Goal: Complete application form

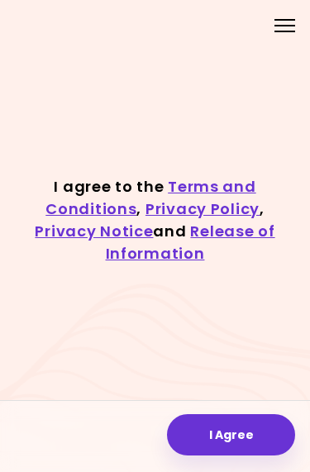
click at [249, 431] on button "I Agree" at bounding box center [231, 434] width 128 height 41
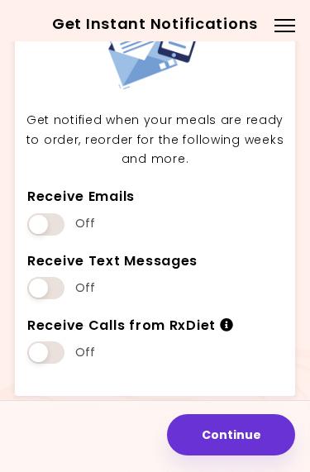
scroll to position [78, 0]
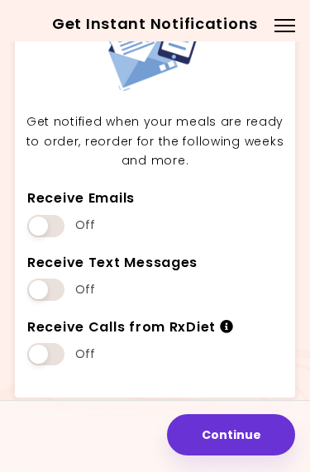
click at [247, 433] on button "Continue" at bounding box center [231, 434] width 128 height 41
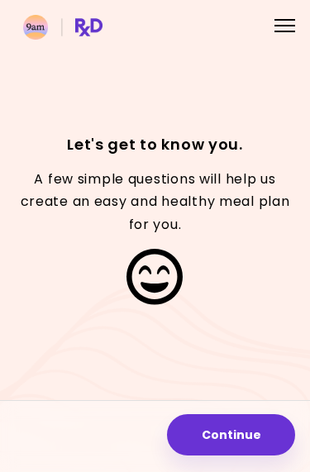
click at [244, 429] on button "Continue" at bounding box center [231, 434] width 128 height 41
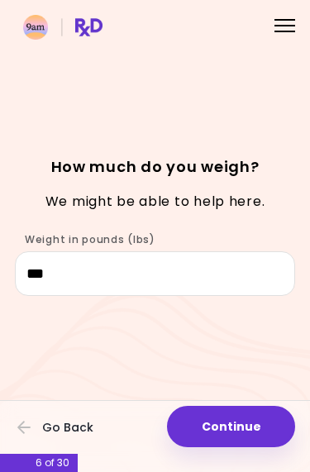
click at [245, 426] on button "Continue" at bounding box center [231, 426] width 128 height 41
select select "****"
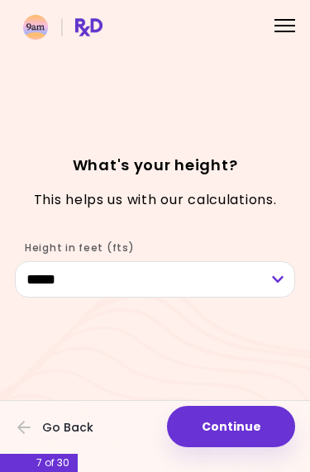
click at [249, 424] on button "Continue" at bounding box center [231, 426] width 128 height 41
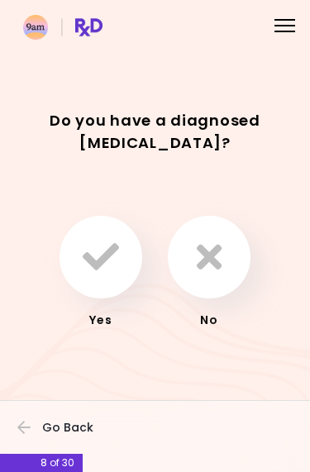
click at [214, 259] on icon "button" at bounding box center [209, 257] width 25 height 36
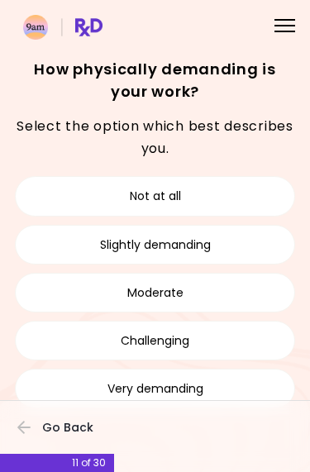
click at [242, 295] on button "Moderate" at bounding box center [155, 293] width 280 height 40
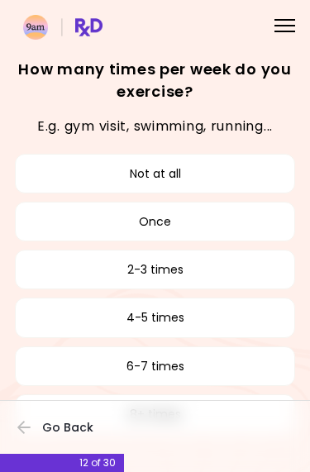
click at [218, 363] on button "6-7 times" at bounding box center [155, 366] width 280 height 40
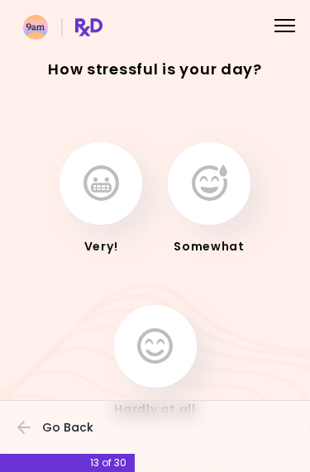
click at [211, 184] on icon "button" at bounding box center [210, 183] width 36 height 36
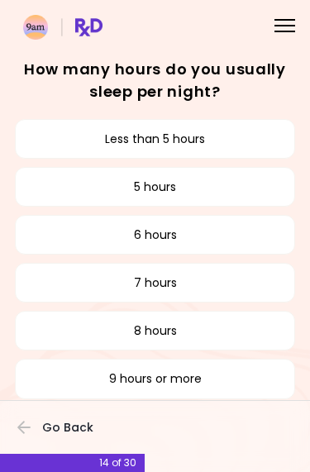
click at [235, 230] on button "6 hours" at bounding box center [155, 235] width 280 height 40
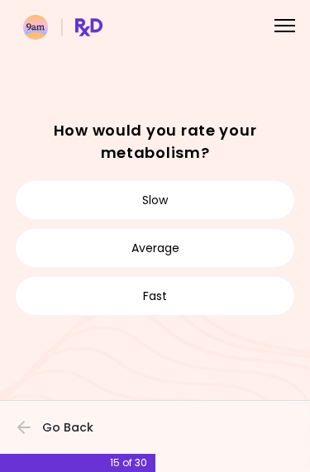
click at [231, 250] on button "Average" at bounding box center [155, 248] width 280 height 40
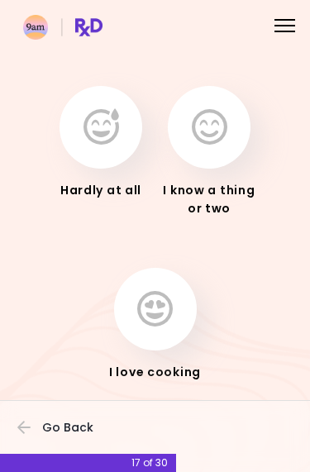
scroll to position [78, 0]
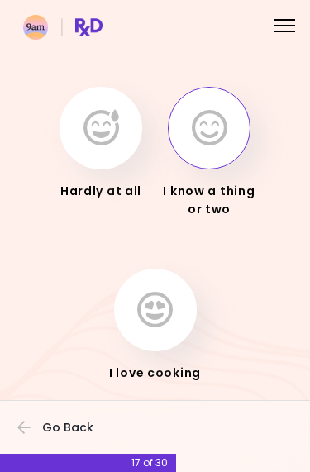
click at [218, 137] on icon "button" at bounding box center [210, 128] width 36 height 36
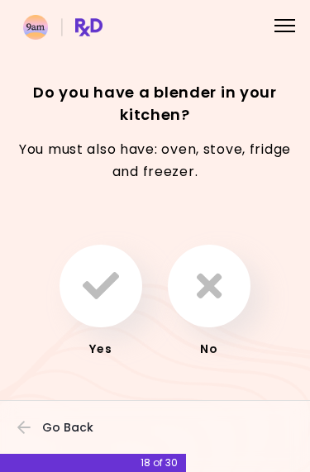
click at [113, 282] on icon "button" at bounding box center [101, 286] width 36 height 36
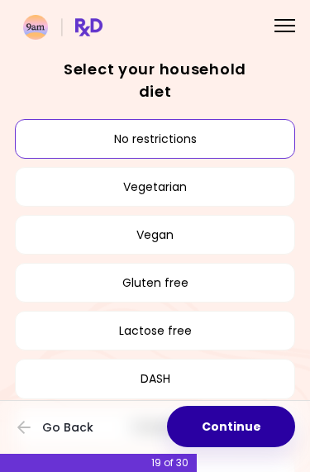
click at [242, 423] on button "Continue" at bounding box center [231, 426] width 128 height 41
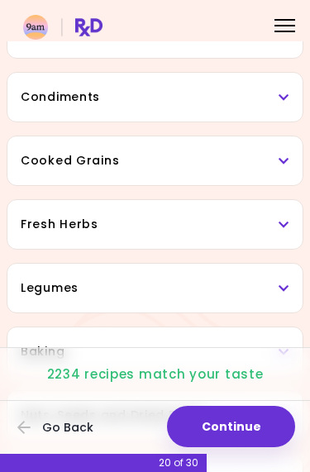
scroll to position [430, 0]
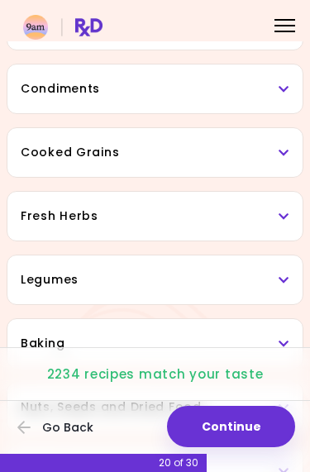
click at [278, 152] on h3 "Cooked Grains" at bounding box center [155, 152] width 268 height 17
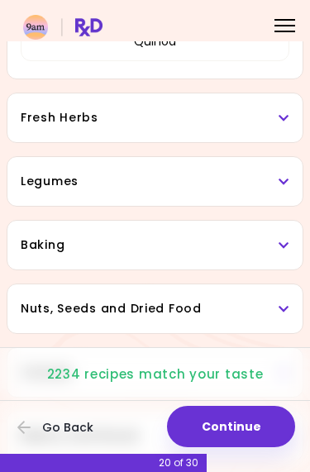
scroll to position [782, 0]
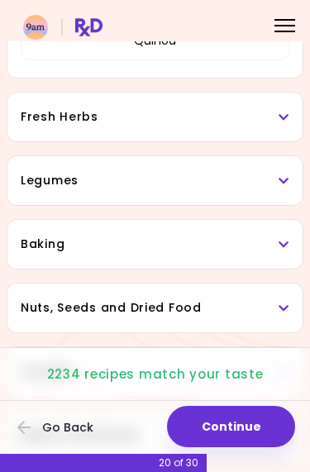
click at [287, 178] on icon at bounding box center [283, 181] width 11 height 12
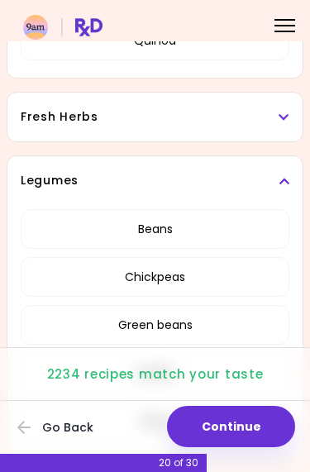
click at [216, 223] on button "Beans" at bounding box center [155, 229] width 268 height 40
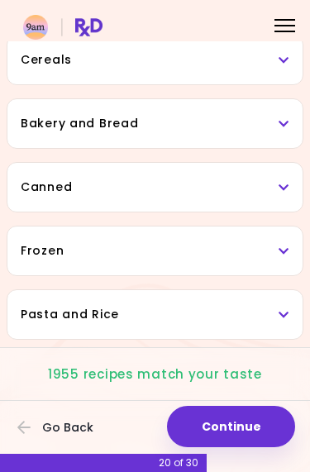
scroll to position [1094, 0]
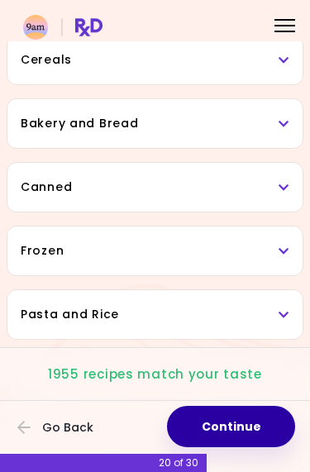
click at [249, 422] on button "Continue" at bounding box center [231, 426] width 128 height 41
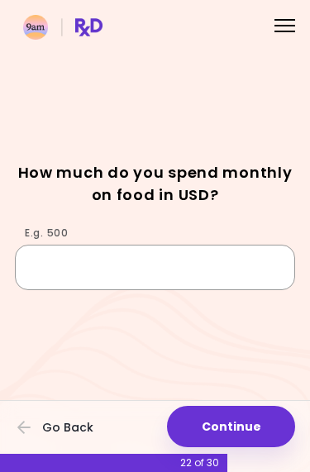
click at [152, 260] on input "E.g. 500" at bounding box center [155, 266] width 280 height 45
type input "***"
click at [269, 102] on div "Focusable invisible element How much do you spend monthly on food in USD? E.g. …" at bounding box center [155, 236] width 310 height 472
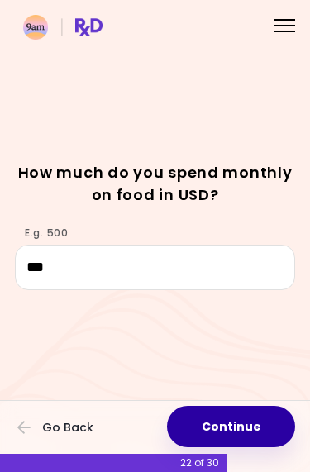
click at [259, 424] on button "Continue" at bounding box center [231, 426] width 128 height 41
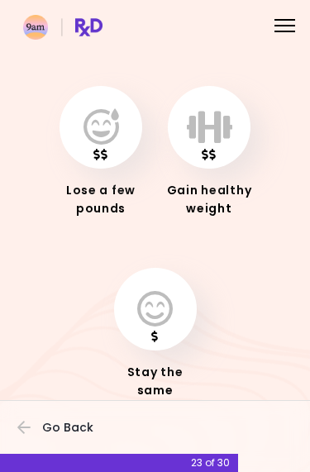
scroll to position [78, 0]
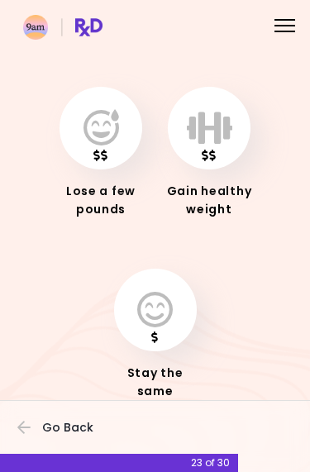
click at [106, 136] on icon "button" at bounding box center [101, 128] width 36 height 36
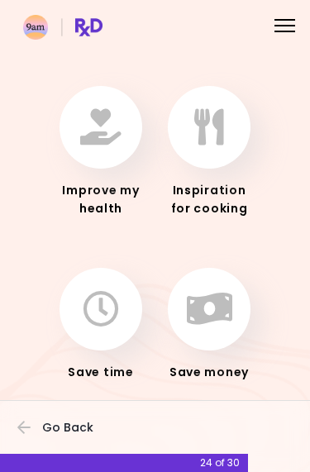
scroll to position [78, 0]
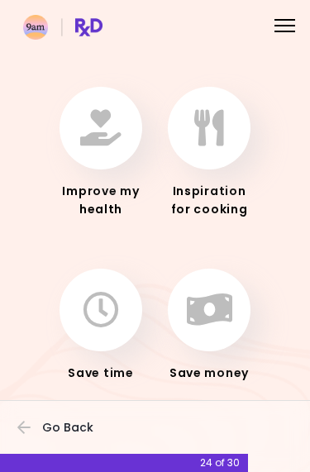
click at [219, 132] on icon "button" at bounding box center [209, 128] width 30 height 36
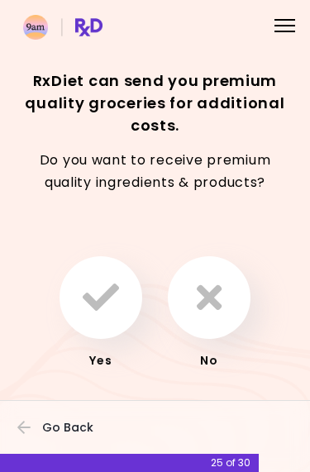
click at [216, 292] on icon "button" at bounding box center [209, 297] width 25 height 36
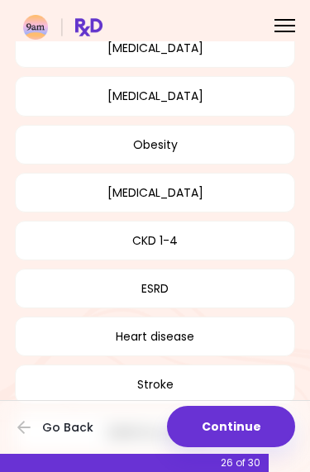
scroll to position [210, 0]
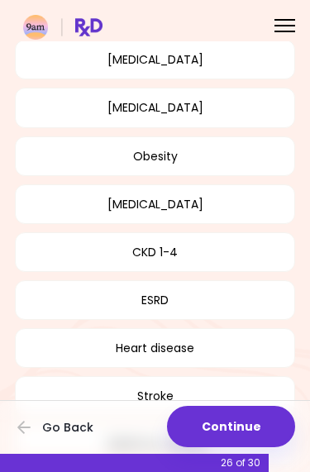
click at [174, 152] on button "Obesity" at bounding box center [155, 156] width 280 height 40
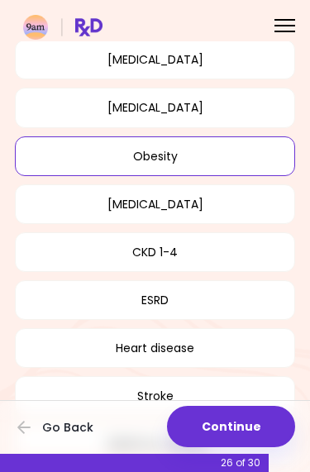
click at [249, 421] on button "Continue" at bounding box center [231, 426] width 128 height 41
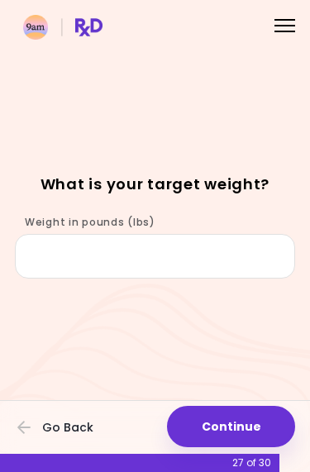
click at [242, 422] on button "Continue" at bounding box center [231, 426] width 128 height 41
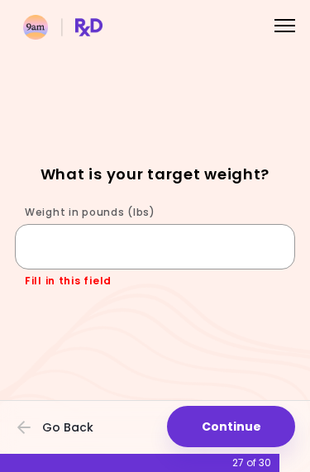
click at [211, 247] on input "Weight in pounds (lbs)" at bounding box center [155, 246] width 280 height 45
type input "***"
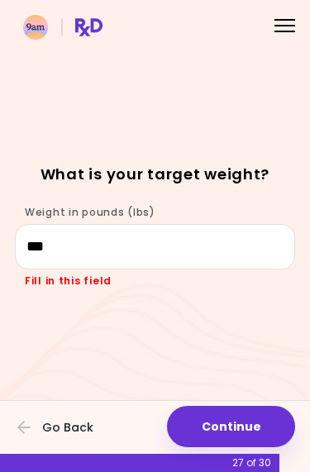
click at [283, 159] on div "Focusable invisible element What is your target weight? Weight in pounds (lbs) …" at bounding box center [155, 236] width 310 height 472
click at [260, 421] on button "Continue" at bounding box center [231, 426] width 128 height 41
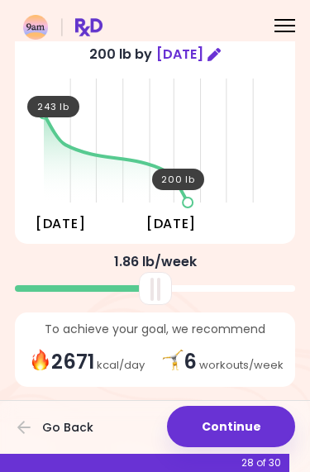
scroll to position [83, 0]
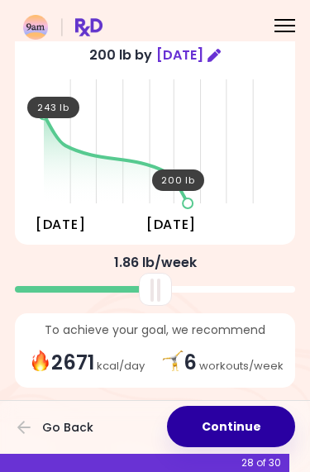
click at [245, 424] on button "Continue" at bounding box center [231, 426] width 128 height 41
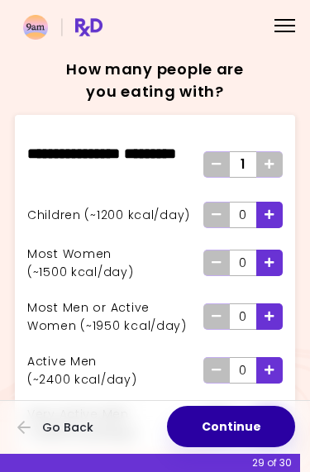
click at [238, 425] on button "Continue" at bounding box center [231, 426] width 128 height 41
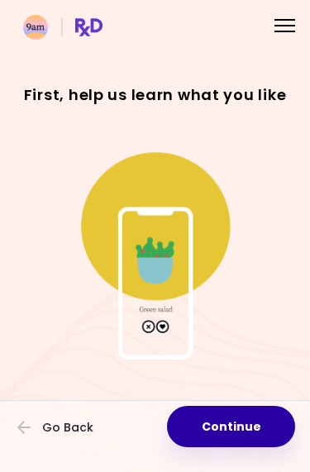
click at [240, 422] on button "Continue" at bounding box center [231, 426] width 128 height 41
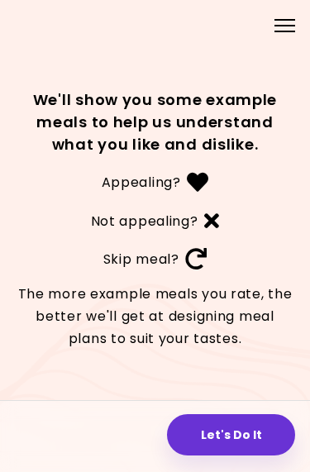
click at [240, 434] on button "Let's Do It" at bounding box center [231, 434] width 128 height 41
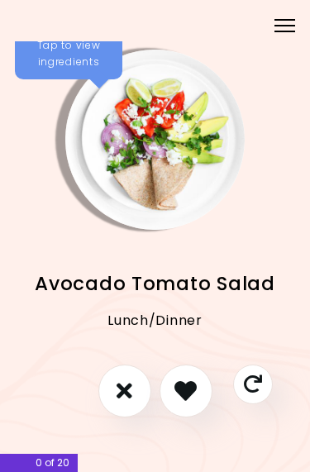
click at [124, 387] on icon "I don't like this recipe" at bounding box center [124, 390] width 16 height 22
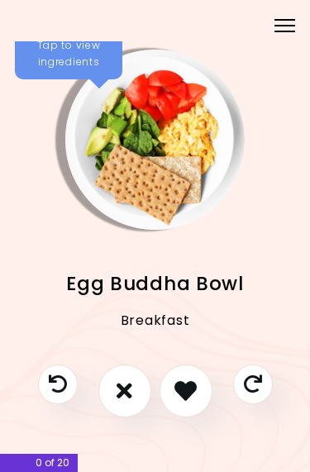
click at [196, 389] on icon "I like this recipe" at bounding box center [185, 390] width 22 height 22
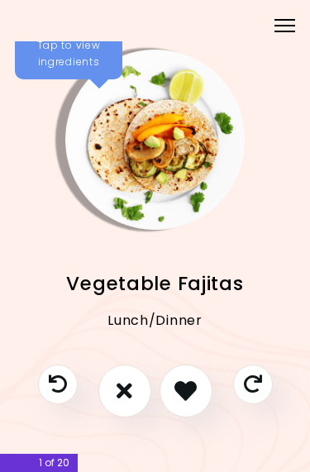
click at [191, 381] on icon "I like this recipe" at bounding box center [185, 390] width 22 height 22
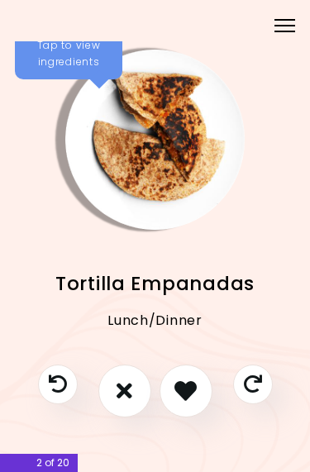
click at [200, 387] on button "I like this recipe" at bounding box center [185, 390] width 53 height 53
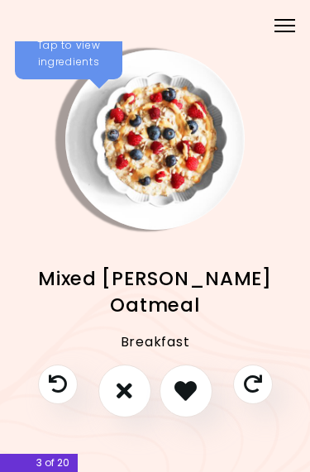
click at [192, 381] on icon "I like this recipe" at bounding box center [185, 390] width 22 height 22
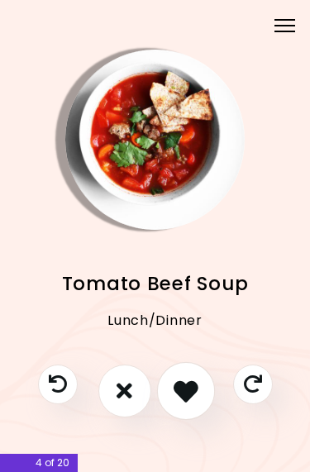
click at [197, 383] on icon "I like this recipe" at bounding box center [185, 390] width 25 height 25
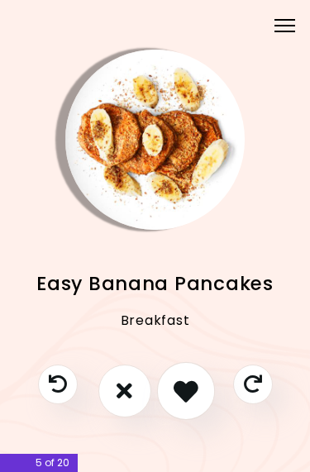
click at [193, 384] on icon "I like this recipe" at bounding box center [185, 390] width 25 height 25
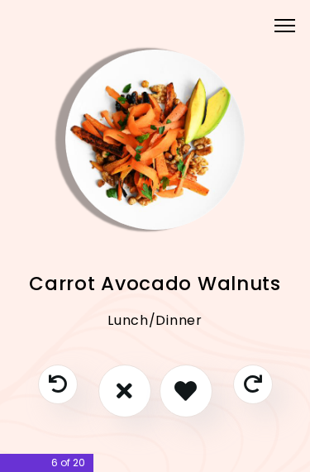
click at [131, 382] on icon "I don't like this recipe" at bounding box center [124, 390] width 16 height 22
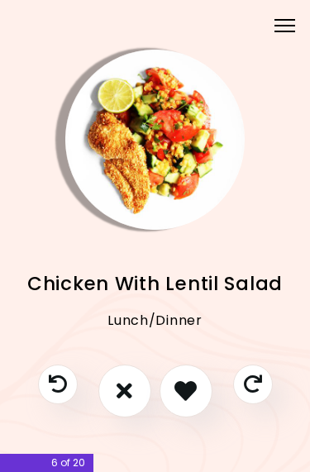
click at [196, 387] on icon "I like this recipe" at bounding box center [185, 390] width 22 height 22
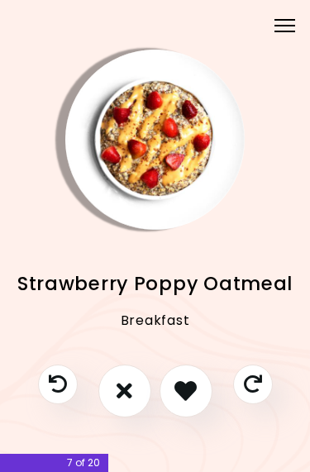
click at [196, 384] on icon "I like this recipe" at bounding box center [185, 390] width 22 height 22
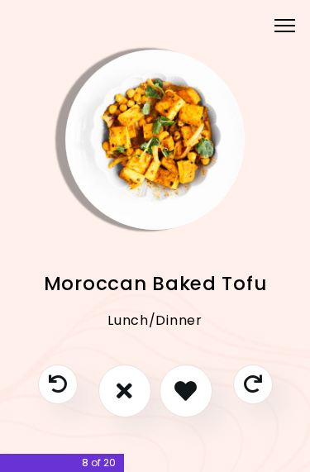
click at [134, 384] on button "I don't like this recipe" at bounding box center [124, 390] width 53 height 53
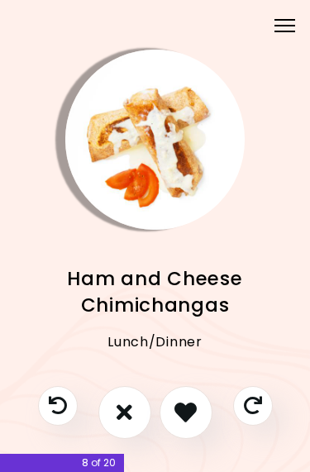
click at [197, 411] on button "I like this recipe" at bounding box center [185, 412] width 53 height 53
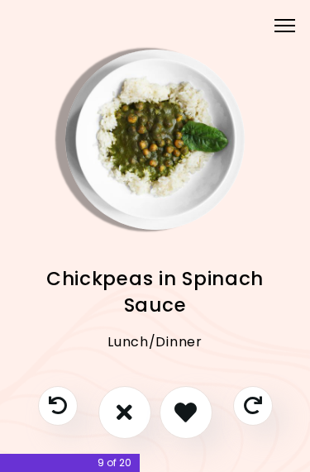
click at [135, 404] on button "I don't like this recipe" at bounding box center [124, 412] width 53 height 53
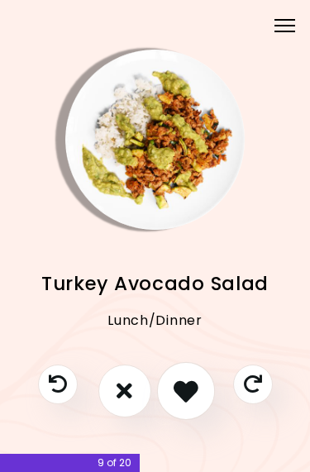
click at [193, 387] on icon "I like this recipe" at bounding box center [185, 390] width 25 height 25
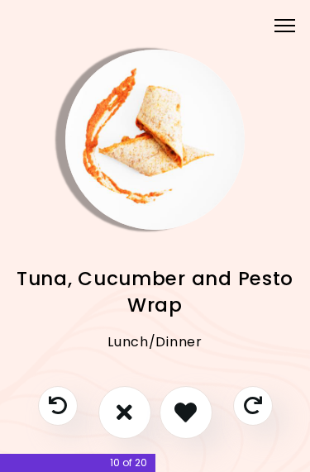
click at [200, 410] on button "I like this recipe" at bounding box center [185, 412] width 53 height 53
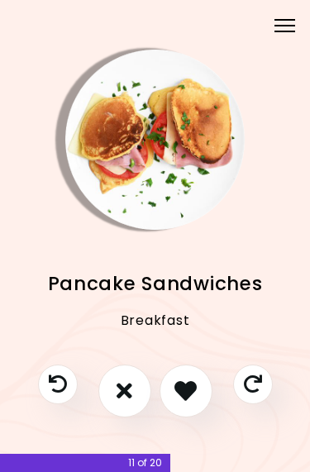
click at [194, 386] on icon "I like this recipe" at bounding box center [185, 390] width 22 height 22
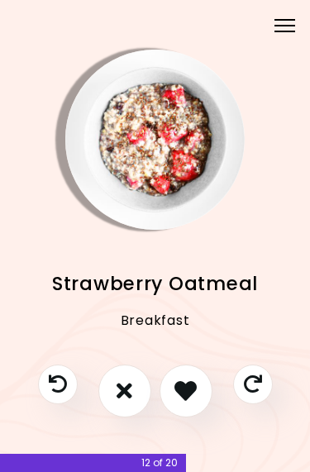
click at [200, 384] on button "I like this recipe" at bounding box center [185, 390] width 53 height 53
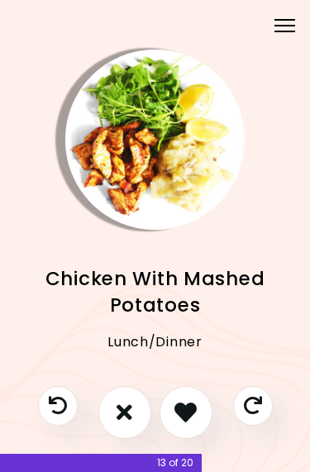
click at [192, 403] on icon "I like this recipe" at bounding box center [185, 412] width 22 height 22
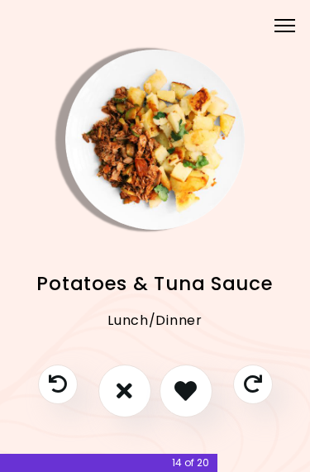
click at [131, 388] on icon "I don't like this recipe" at bounding box center [124, 390] width 16 height 22
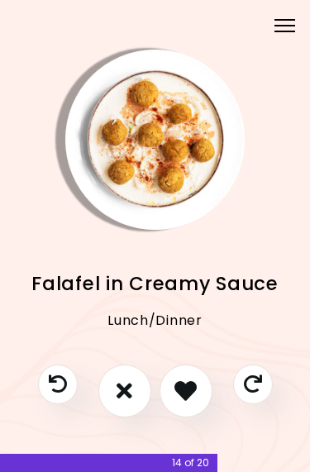
click at [133, 382] on button "I don't like this recipe" at bounding box center [124, 390] width 53 height 53
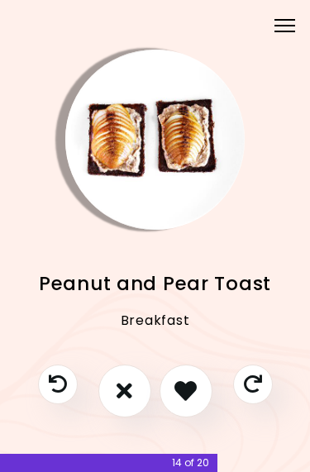
click at [136, 389] on button "I don't like this recipe" at bounding box center [124, 390] width 53 height 53
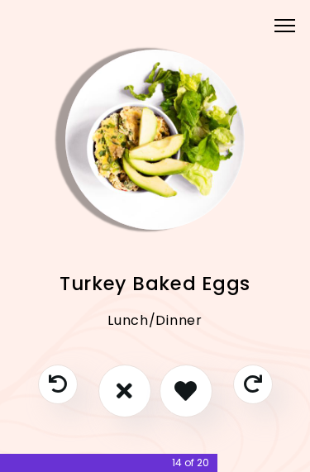
click at [138, 387] on button "I don't like this recipe" at bounding box center [124, 390] width 53 height 53
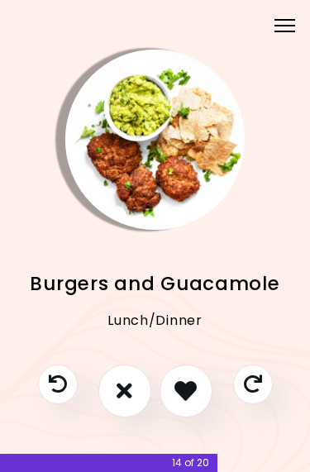
click at [203, 392] on button "I like this recipe" at bounding box center [185, 390] width 53 height 53
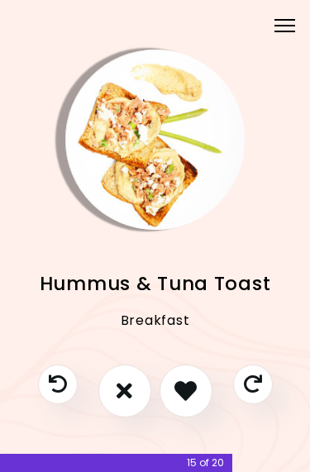
click at [131, 384] on icon "I don't like this recipe" at bounding box center [124, 390] width 16 height 22
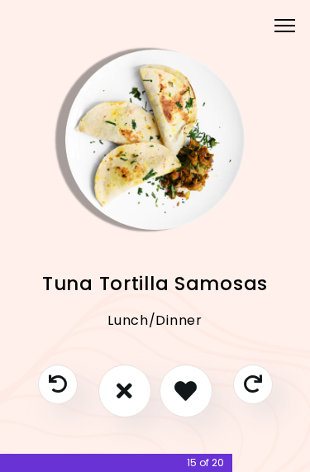
click at [140, 384] on button "I don't like this recipe" at bounding box center [124, 390] width 53 height 53
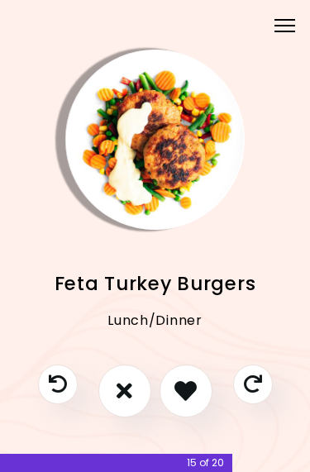
click at [136, 379] on button "I don't like this recipe" at bounding box center [124, 390] width 53 height 53
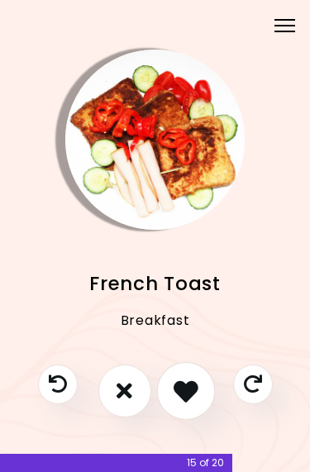
click at [197, 389] on button "I like this recipe" at bounding box center [185, 390] width 58 height 58
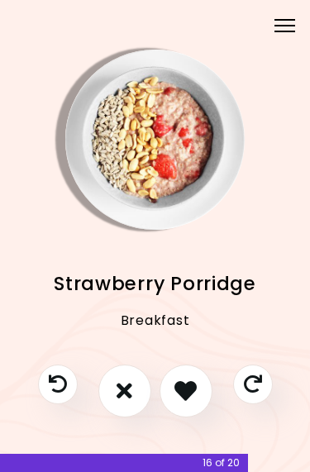
click at [191, 388] on icon "I like this recipe" at bounding box center [185, 390] width 22 height 22
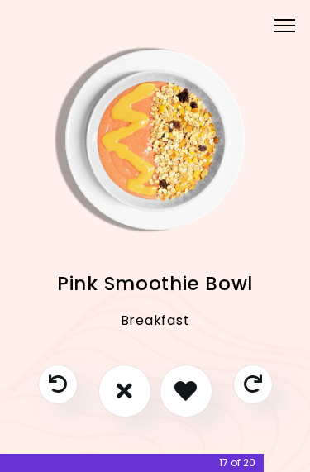
click at [140, 384] on button "I don't like this recipe" at bounding box center [124, 390] width 53 height 53
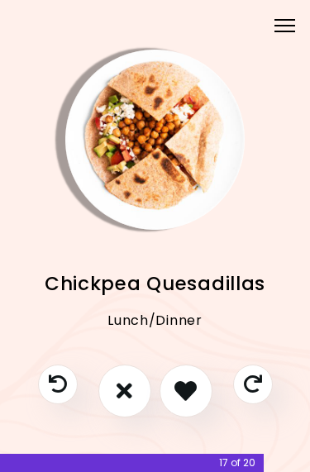
click at [140, 382] on button "I don't like this recipe" at bounding box center [124, 390] width 53 height 53
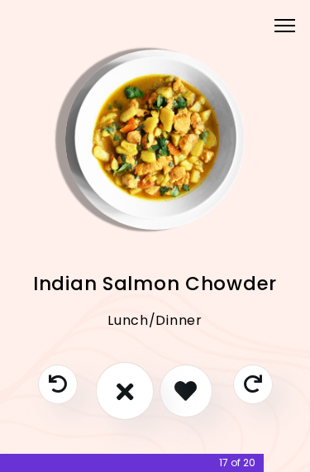
click at [138, 381] on button "I don't like this recipe" at bounding box center [124, 390] width 58 height 58
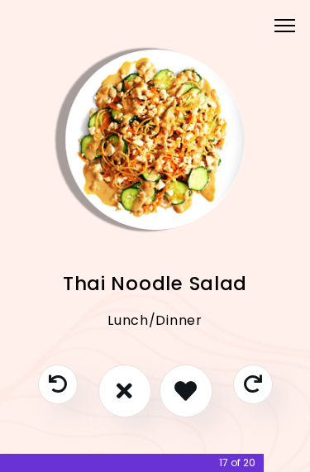
click at [145, 385] on button "I don't like this recipe" at bounding box center [124, 390] width 53 height 53
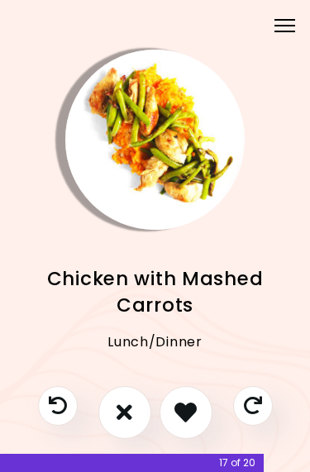
click at [202, 400] on button "I like this recipe" at bounding box center [185, 412] width 53 height 53
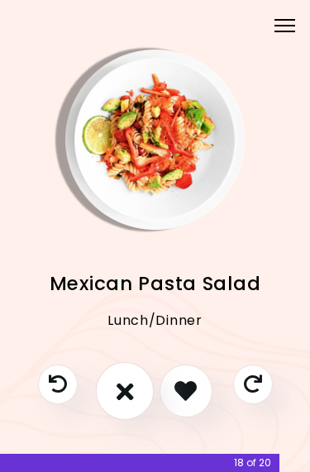
click at [146, 388] on button "I don't like this recipe" at bounding box center [124, 390] width 58 height 58
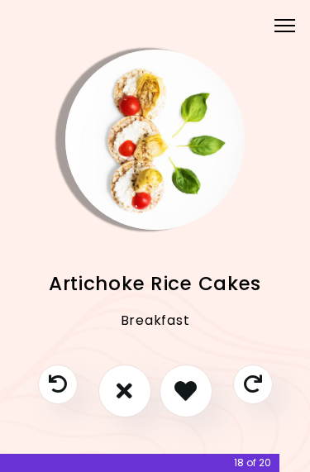
click at [147, 391] on button "I don't like this recipe" at bounding box center [124, 390] width 53 height 53
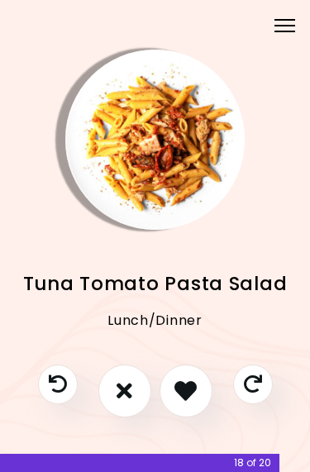
click at [147, 382] on button "I don't like this recipe" at bounding box center [124, 390] width 53 height 53
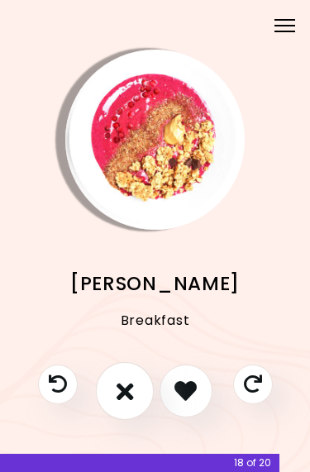
click at [138, 387] on button "I don't like this recipe" at bounding box center [124, 390] width 58 height 58
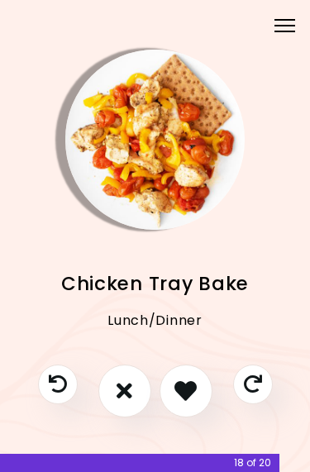
click at [202, 390] on button "I like this recipe" at bounding box center [185, 390] width 53 height 53
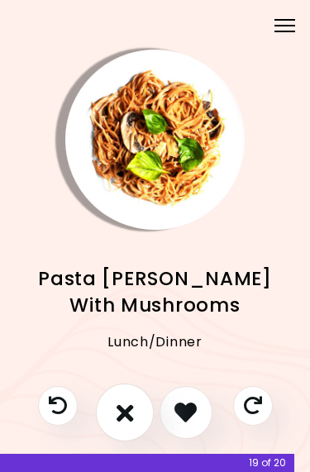
click at [141, 410] on button "I don't like this recipe" at bounding box center [124, 411] width 58 height 58
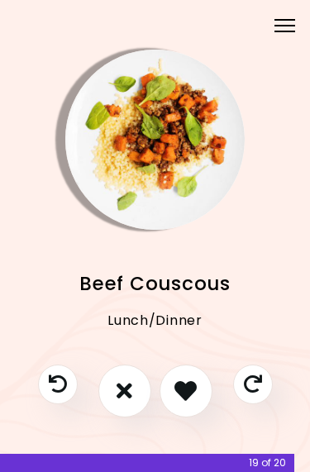
click at [136, 390] on button "I don't like this recipe" at bounding box center [124, 390] width 53 height 53
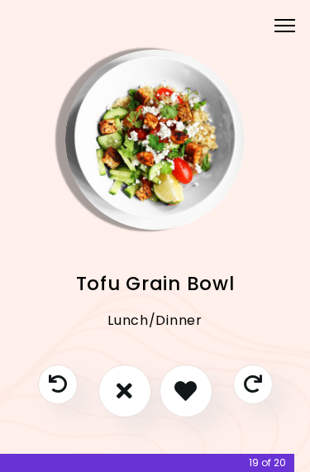
click at [143, 386] on button "I don't like this recipe" at bounding box center [124, 390] width 53 height 53
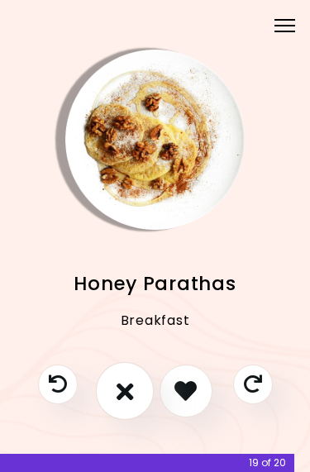
click at [139, 385] on button "I don't like this recipe" at bounding box center [124, 390] width 58 height 58
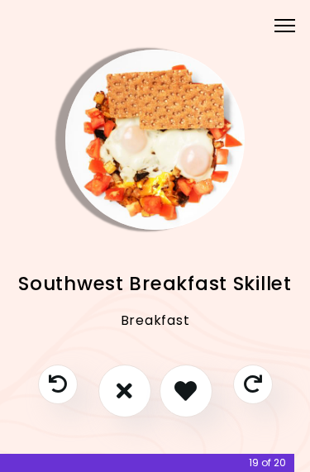
click at [204, 392] on button "I like this recipe" at bounding box center [185, 390] width 53 height 53
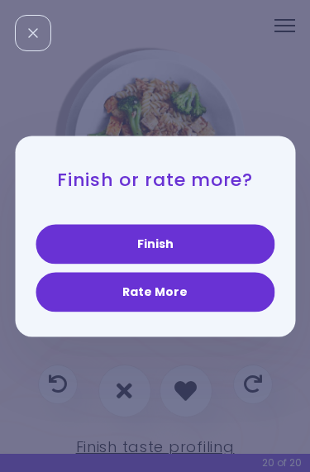
click at [239, 229] on button "Finish" at bounding box center [155, 244] width 239 height 40
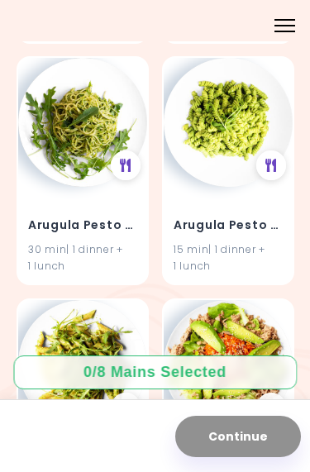
scroll to position [886, 0]
